Goal: Task Accomplishment & Management: Manage account settings

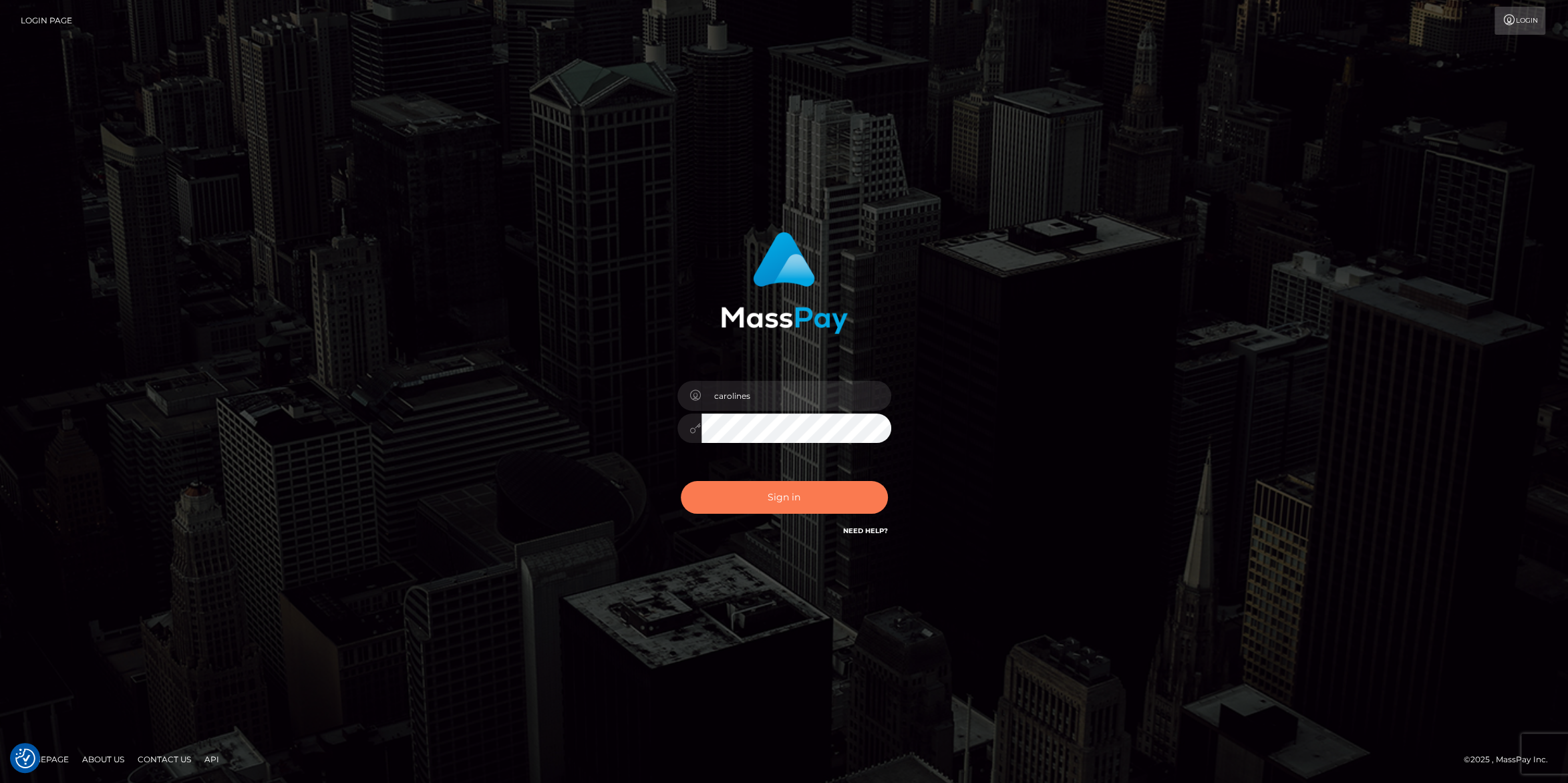
checkbox input "true"
click at [791, 489] on button "Sign in" at bounding box center [784, 497] width 207 height 33
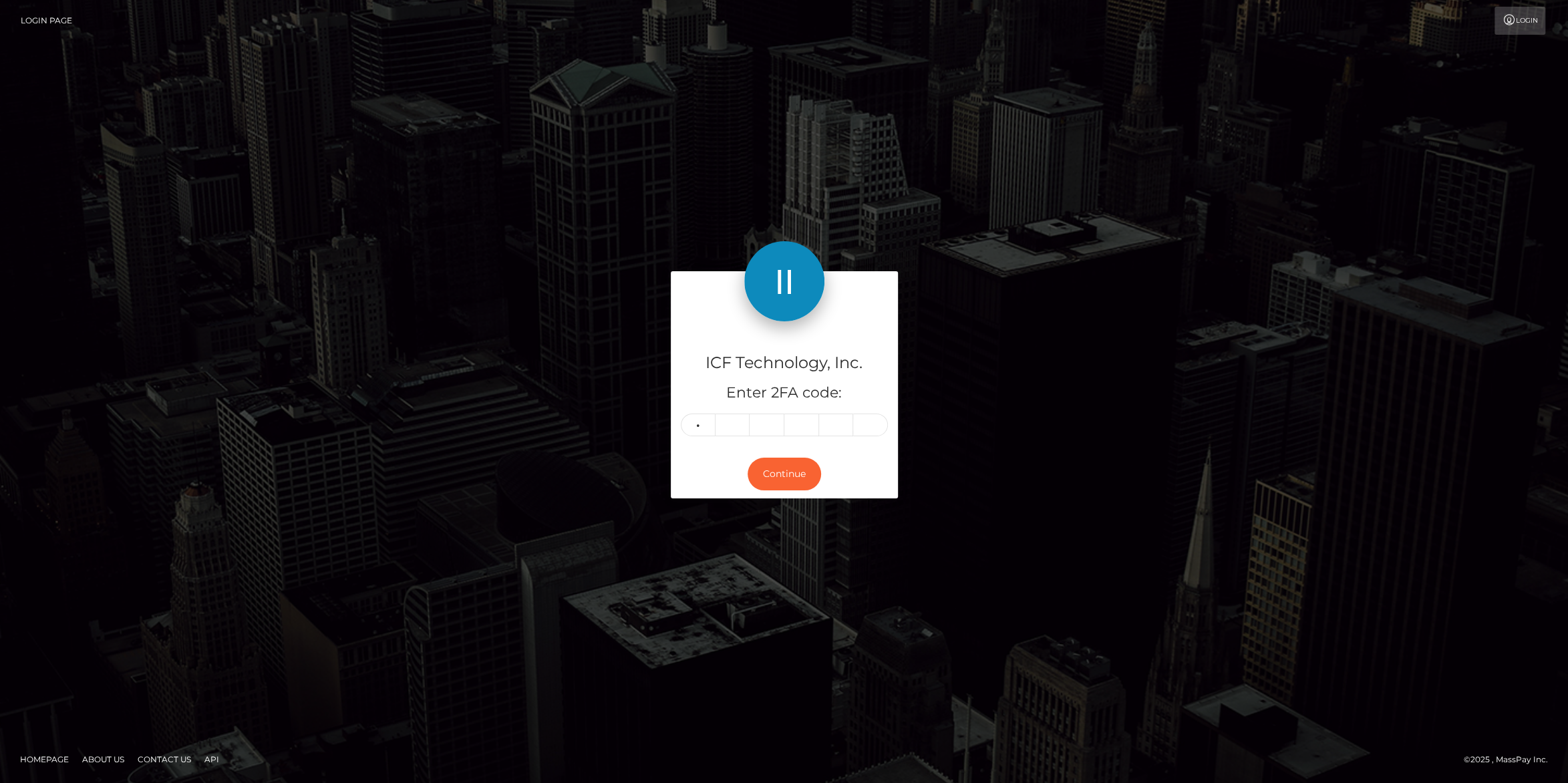
type input "2"
type input "0"
type input "5"
type input "6"
type input "5"
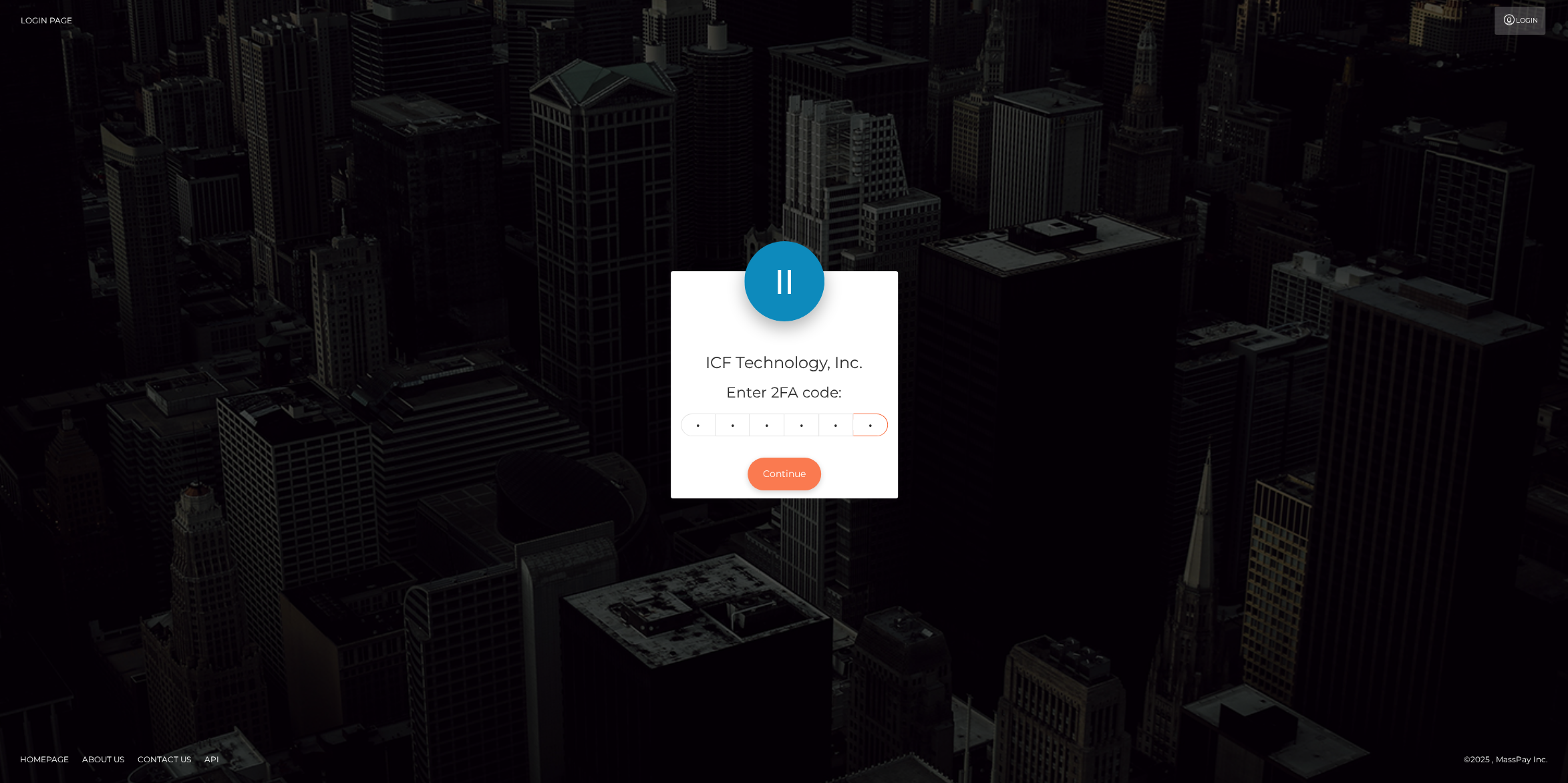
type input "7"
click at [800, 476] on button "Continue" at bounding box center [784, 474] width 74 height 33
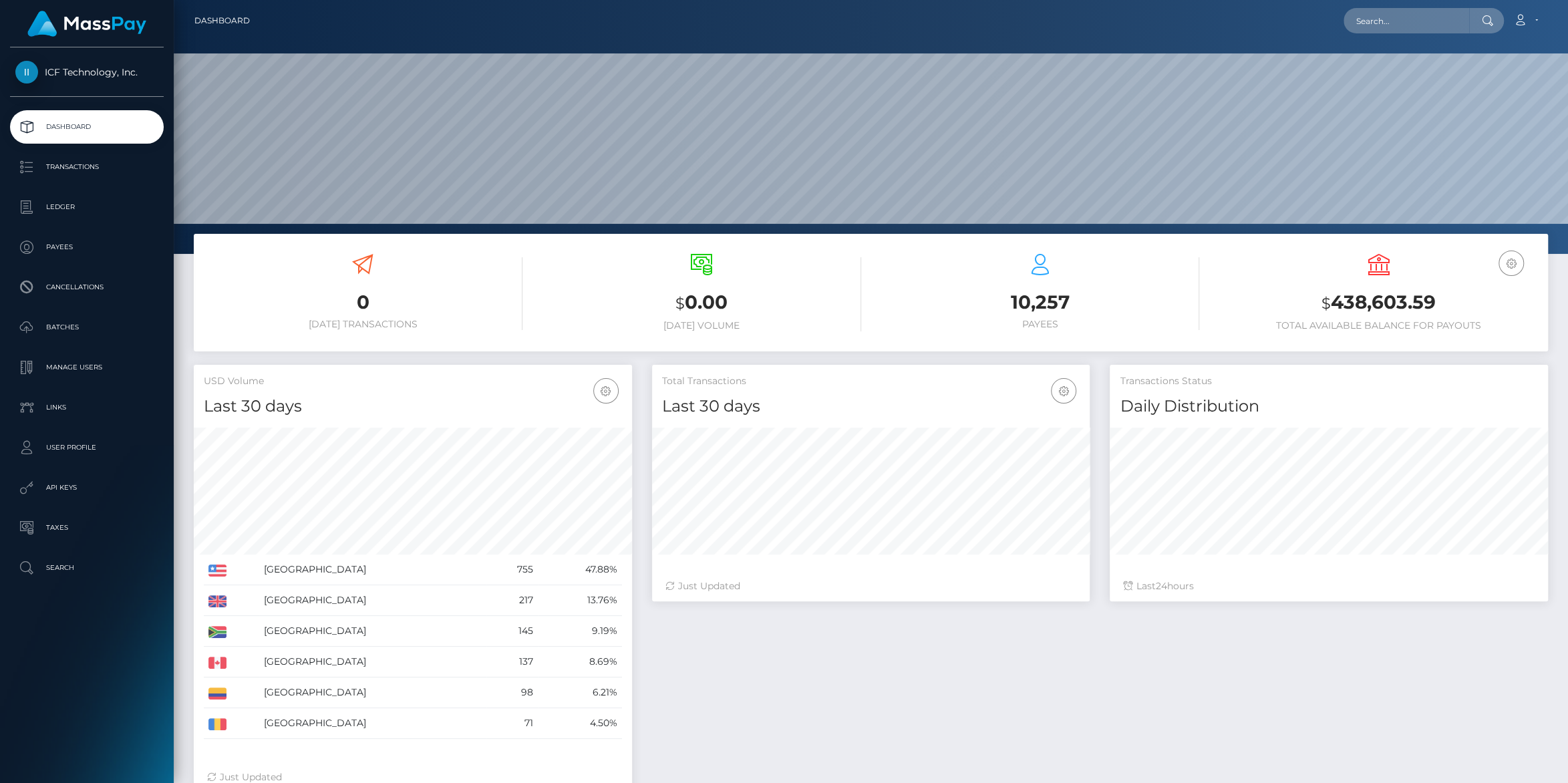
scroll to position [235, 438]
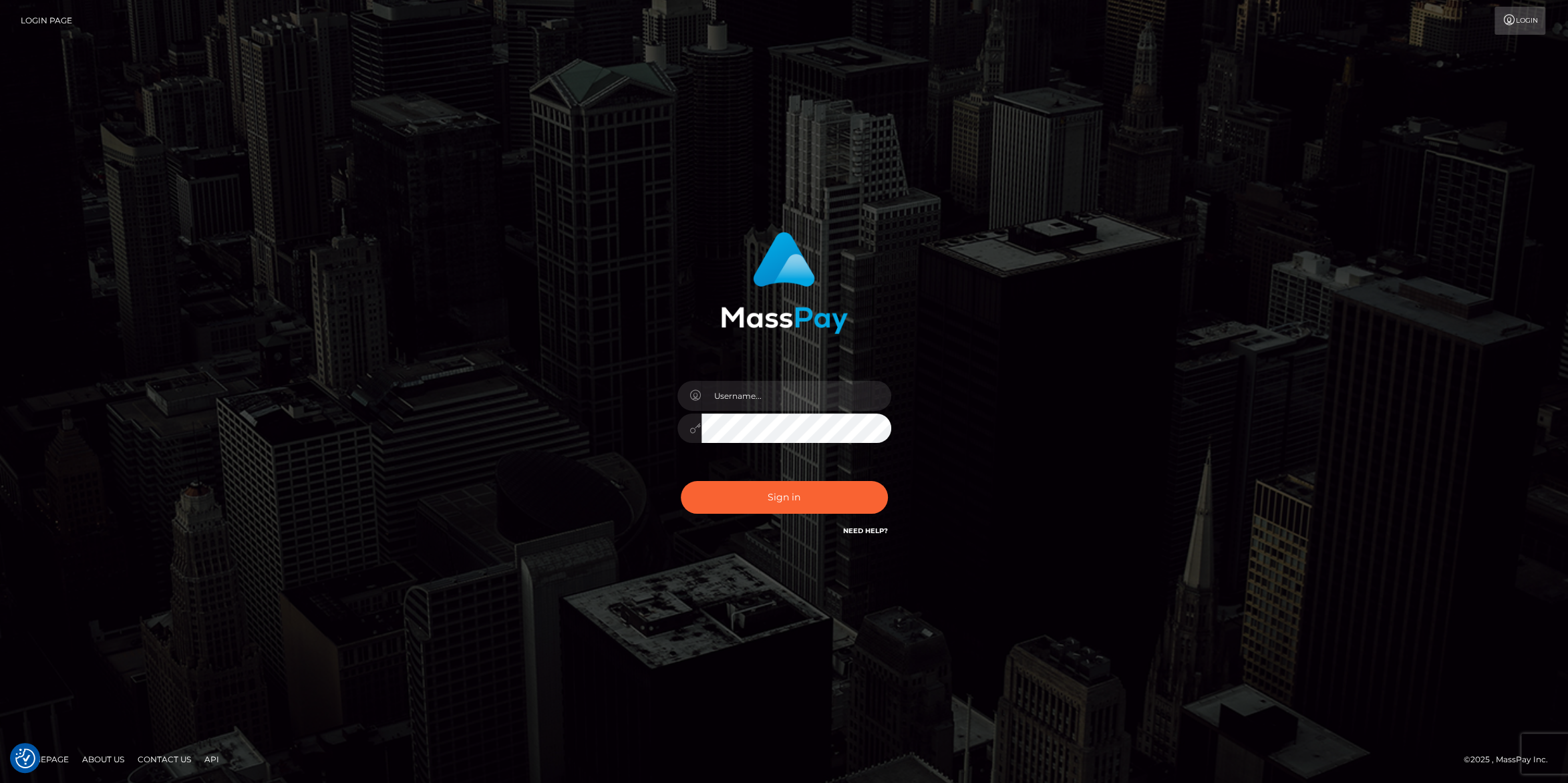
type input "carolines"
click at [771, 505] on button "Sign in" at bounding box center [784, 497] width 207 height 33
click at [790, 509] on button "Sign in" at bounding box center [784, 497] width 207 height 33
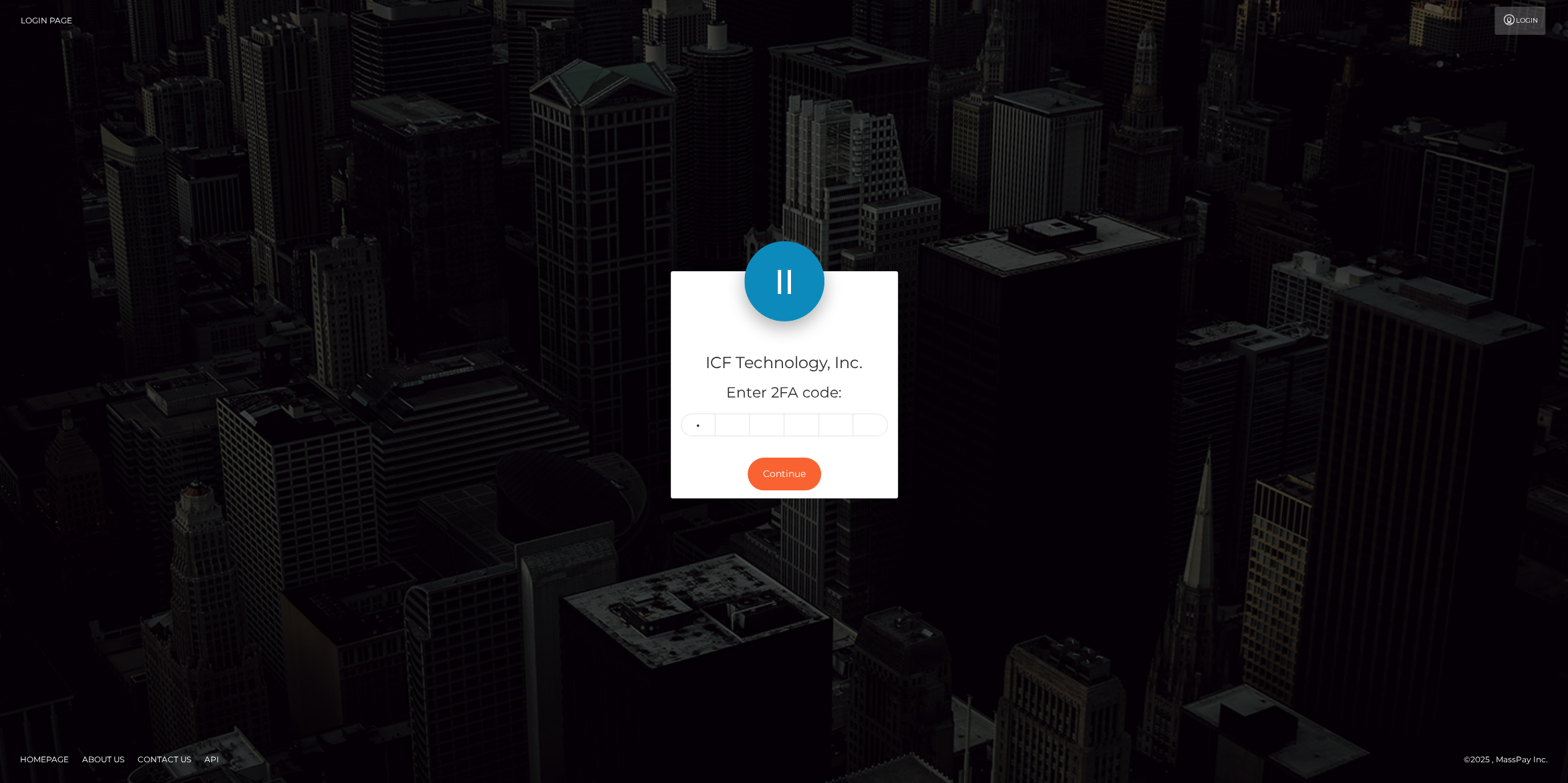
type input "7"
type input "2"
type input "0"
type input "3"
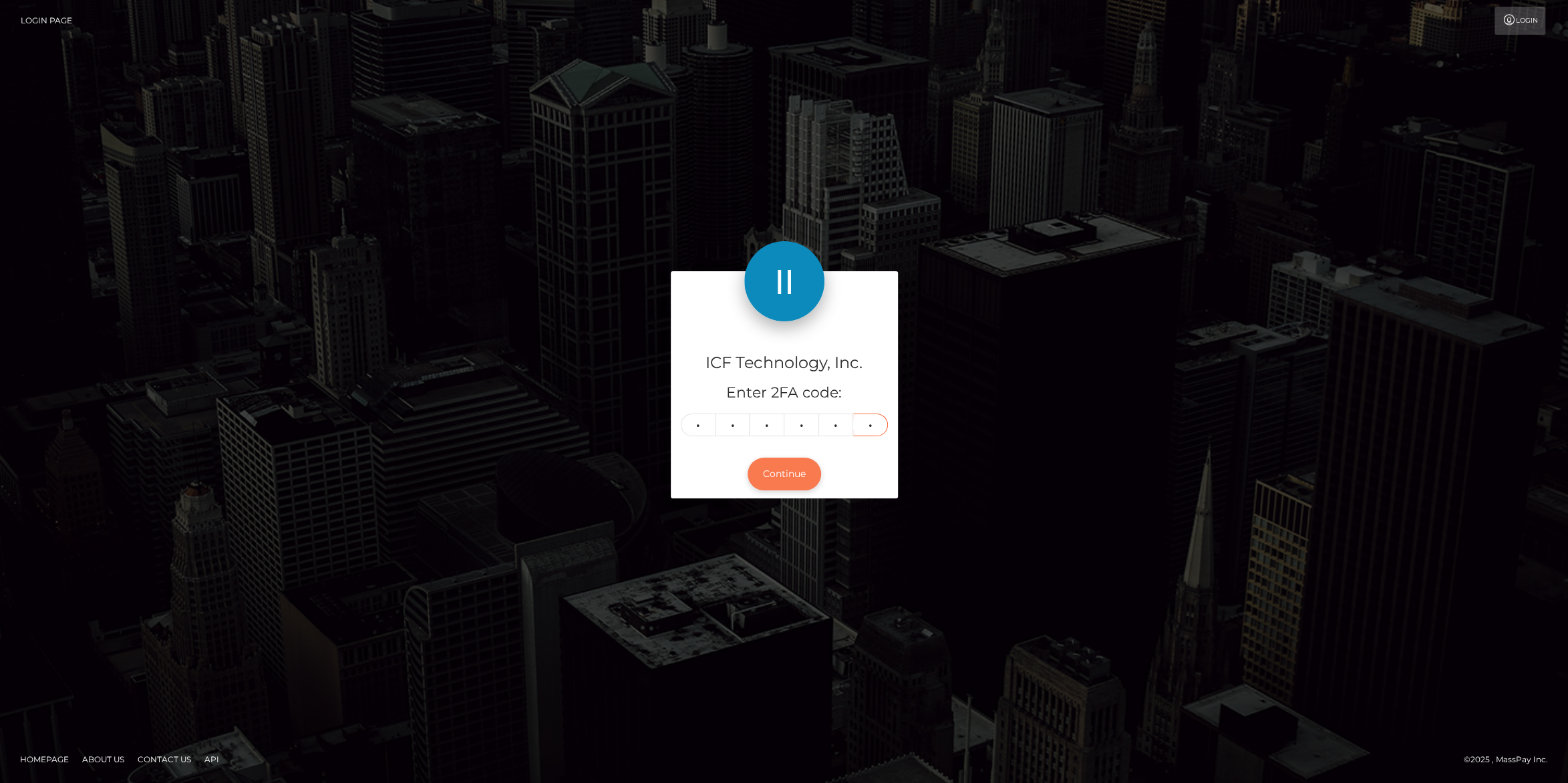
type input "5"
click at [778, 474] on button "Continue" at bounding box center [784, 474] width 74 height 33
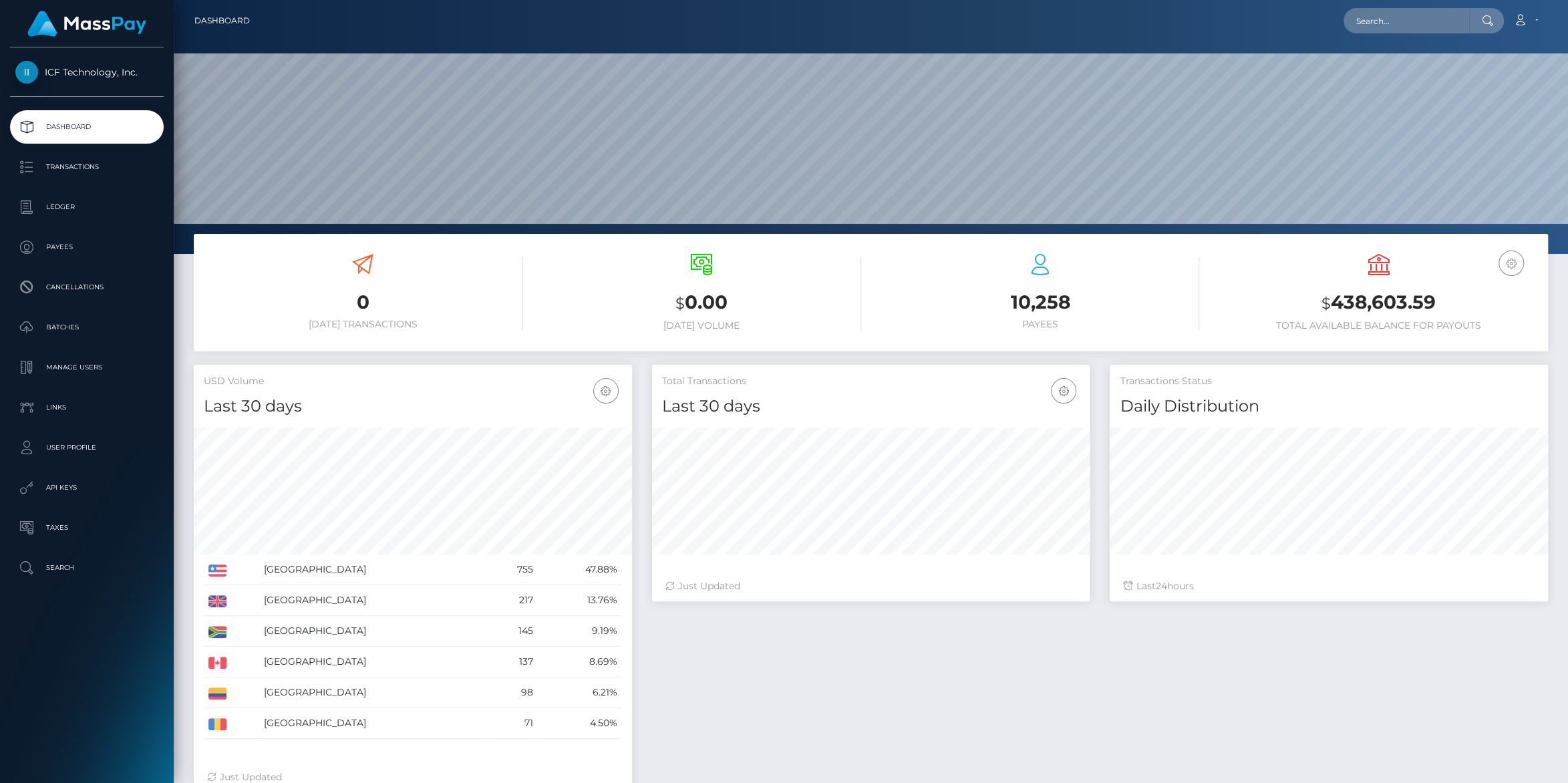
scroll to position [235, 438]
click at [59, 332] on p "Batches" at bounding box center [87, 327] width 143 height 20
